Goal: Task Accomplishment & Management: Use online tool/utility

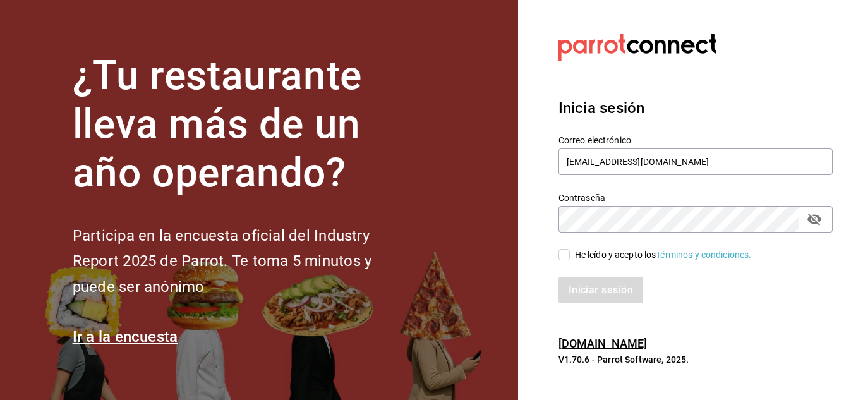
click at [561, 250] on input "He leído y acepto los Términos y condiciones." at bounding box center [564, 254] width 11 height 11
checkbox input "true"
click at [578, 284] on button "Iniciar sesión" at bounding box center [602, 290] width 86 height 27
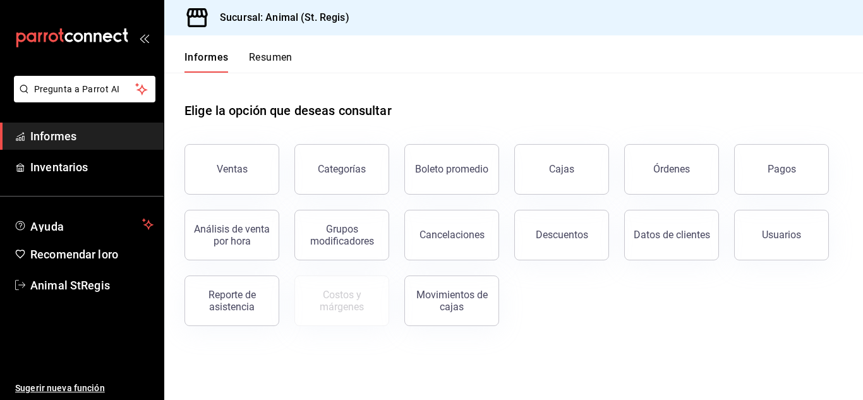
click at [811, 165] on button "Pagos" at bounding box center [781, 169] width 95 height 51
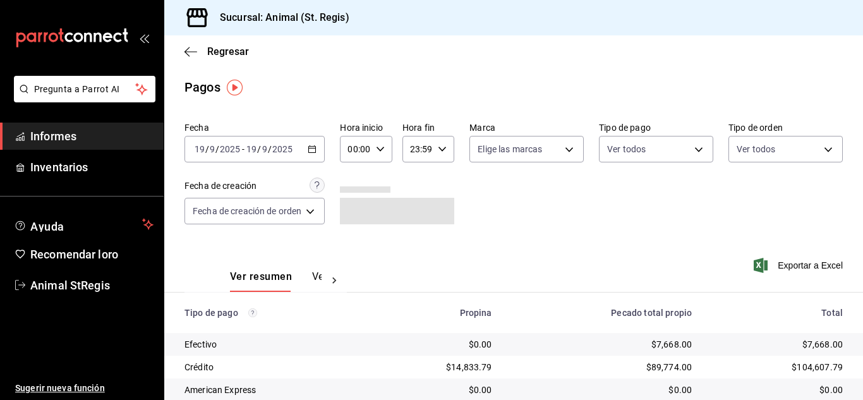
click at [382, 146] on icon "button" at bounding box center [380, 149] width 9 height 9
click at [357, 256] on button "07" at bounding box center [354, 267] width 20 height 25
type input "07:00"
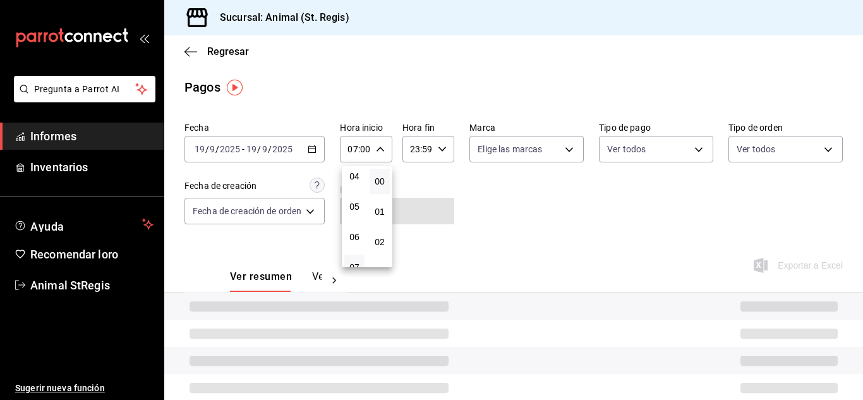
click at [495, 215] on div at bounding box center [431, 200] width 863 height 400
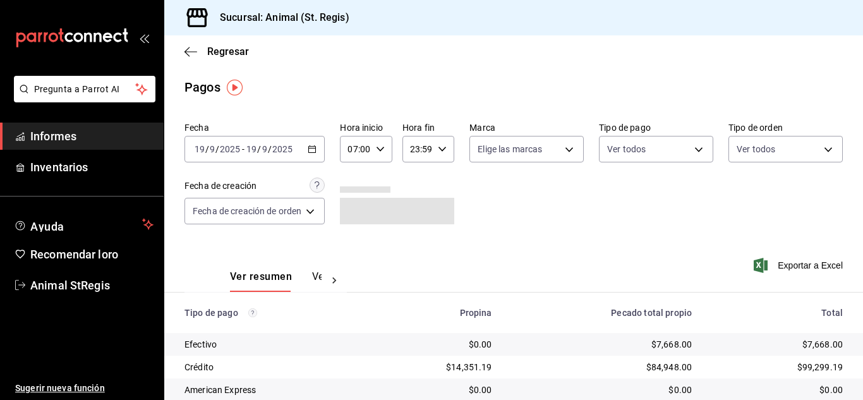
click at [524, 150] on body "Pregunta a Parrot AI Informes Inventarios Ayuda Recomendar loro Animal StRegis …" at bounding box center [431, 200] width 863 height 400
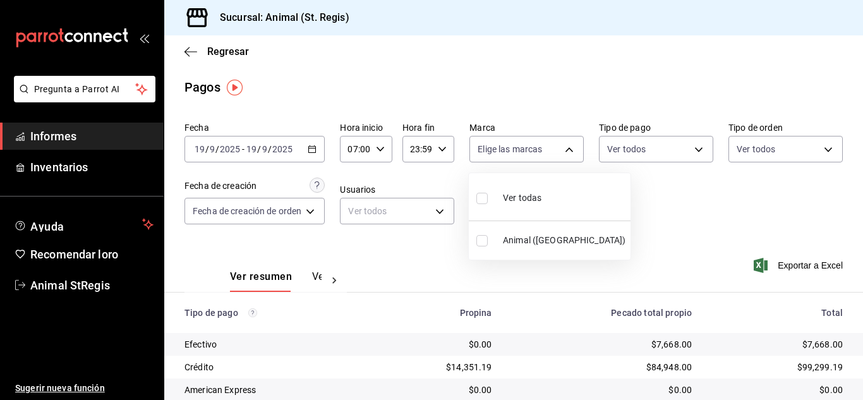
click at [486, 200] on input "checkbox" at bounding box center [481, 198] width 11 height 11
checkbox input "true"
type input "3f39fcdc-c8c4-4fff-883a-47b345d9391c"
checkbox input "true"
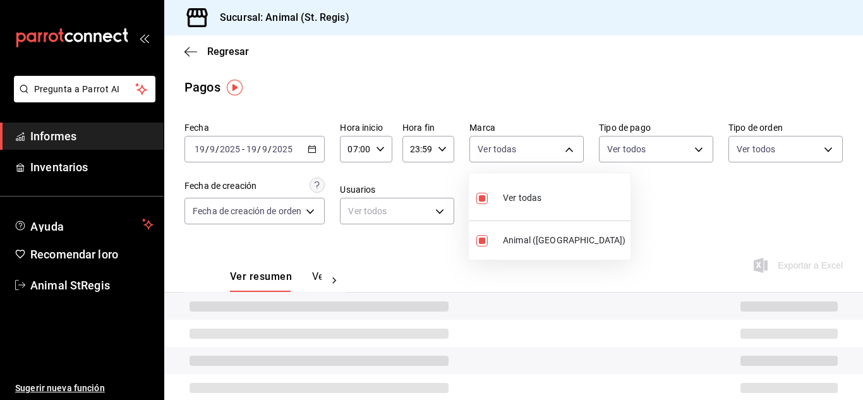
click at [621, 205] on div at bounding box center [431, 200] width 863 height 400
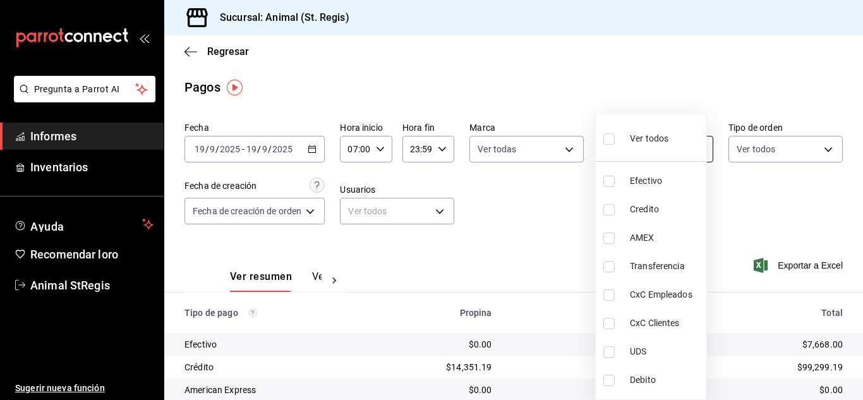
click at [639, 140] on body "Pregunta a Parrot AI Informes Inventarios Ayuda Recomendar loro Animal StRegis …" at bounding box center [431, 200] width 863 height 400
click at [608, 141] on input "checkbox" at bounding box center [608, 138] width 11 height 11
checkbox input "true"
type input "5a0f3365-d715-4940-adc4-656debb7822a,fc07b02b-84a7-4dba-9bff-98bba82b1290,ff2b0…"
checkbox input "true"
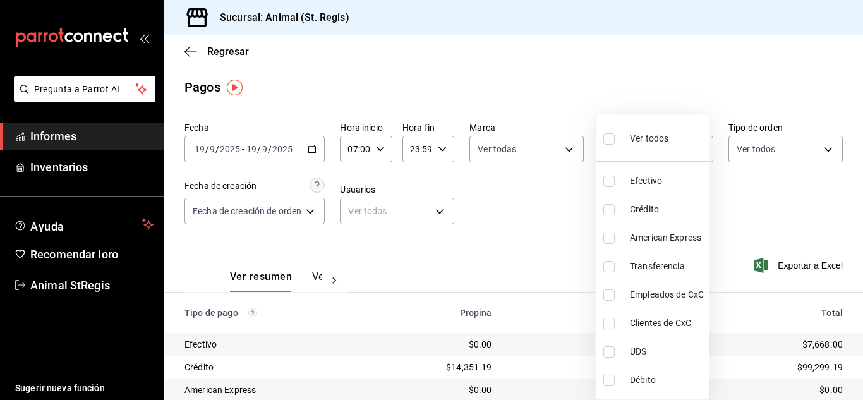
checkbox input "true"
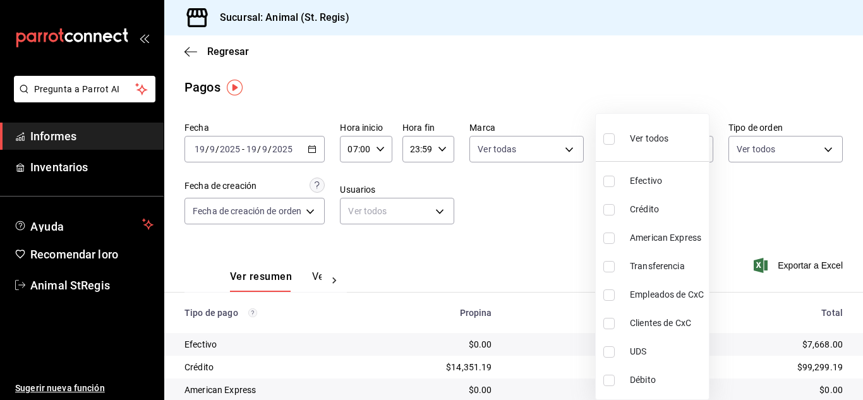
checkbox input "true"
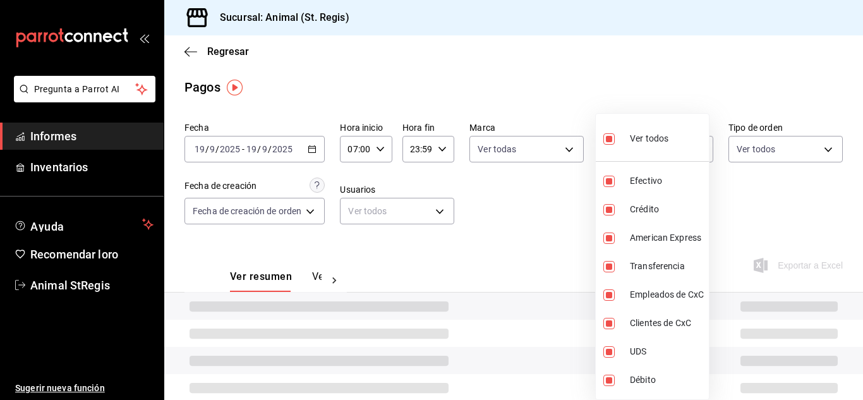
click at [588, 114] on div at bounding box center [431, 200] width 863 height 400
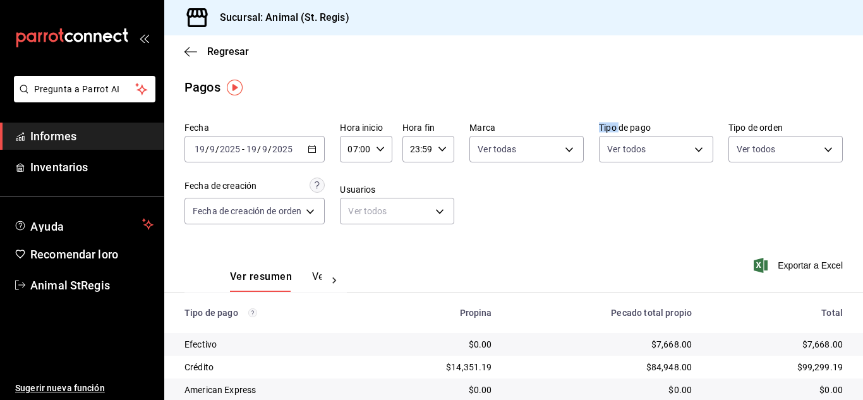
click at [588, 114] on main "Regresar Pagos Fecha 2025-09-19 19 / 9 / 2025 - 2025-09-19 19 / 9 / 2025 Hora i…" at bounding box center [513, 296] width 699 height 523
click at [752, 83] on div "Pagos" at bounding box center [513, 87] width 699 height 19
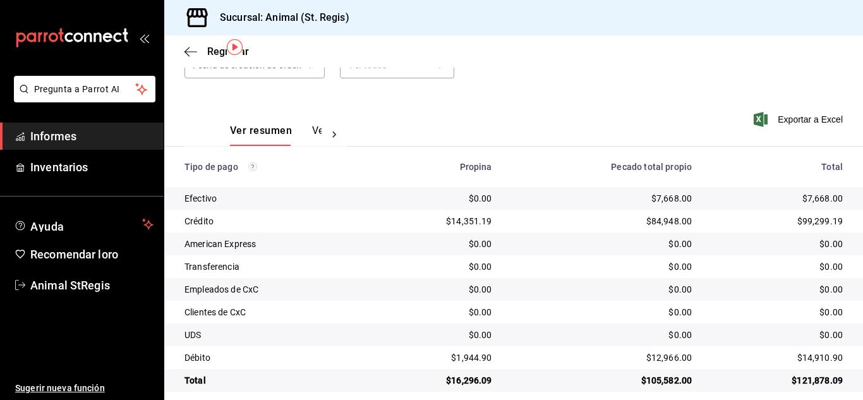
scroll to position [159, 0]
